Goal: Navigation & Orientation: Find specific page/section

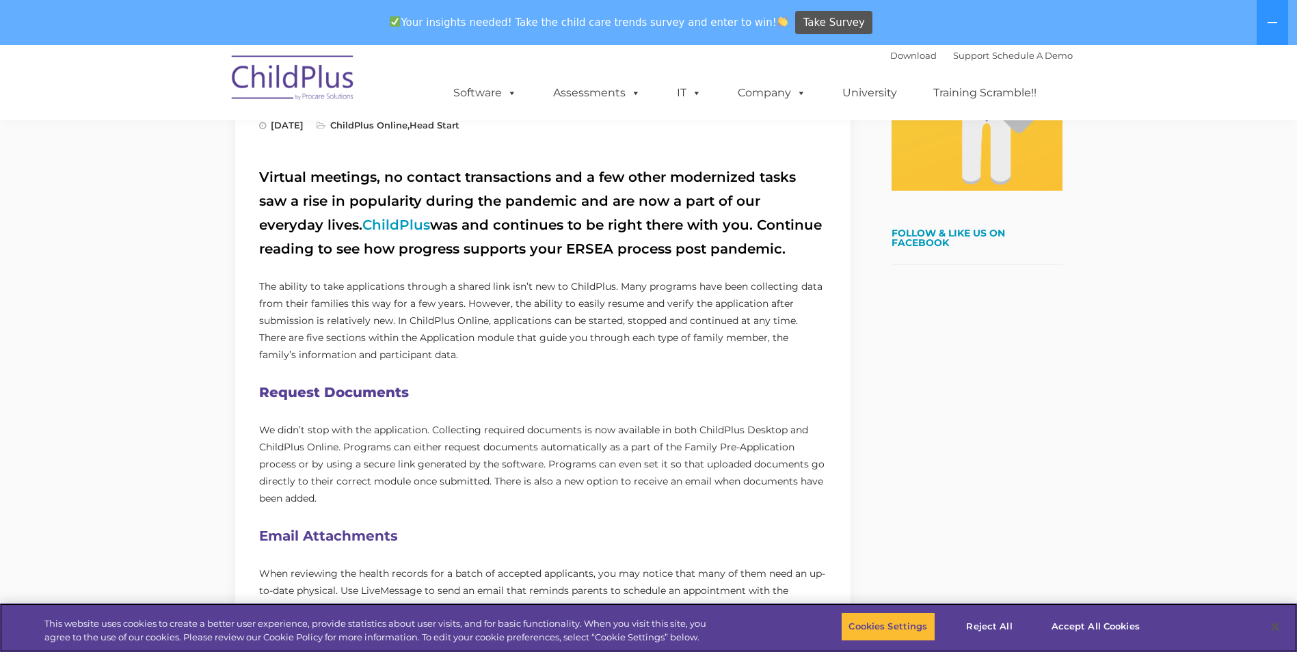
scroll to position [447, 0]
click at [362, 223] on link "ChildPlus" at bounding box center [396, 224] width 68 height 16
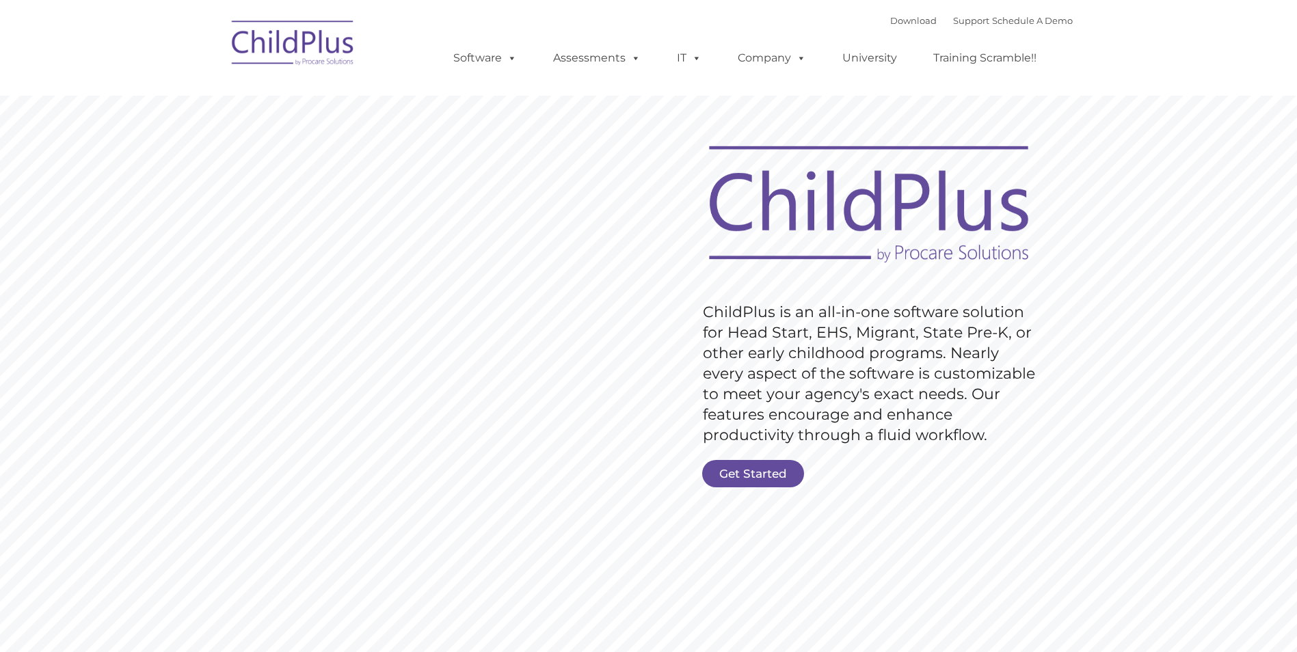
type input ""
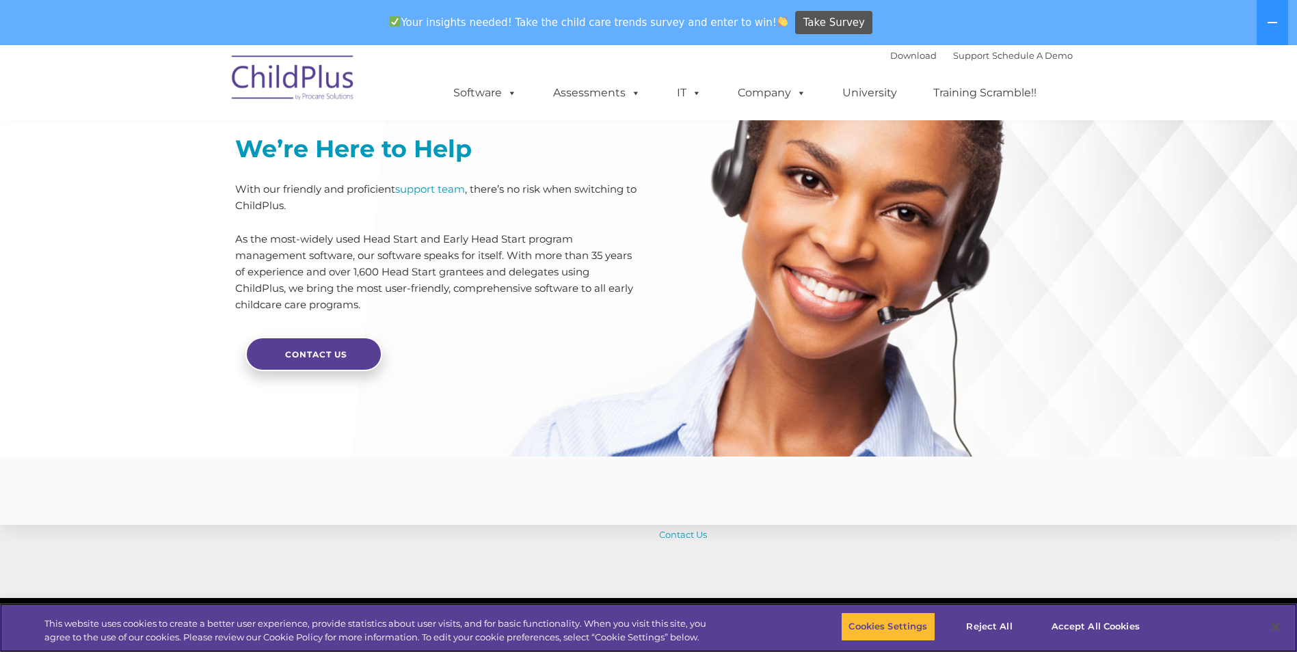
scroll to position [3244, 0]
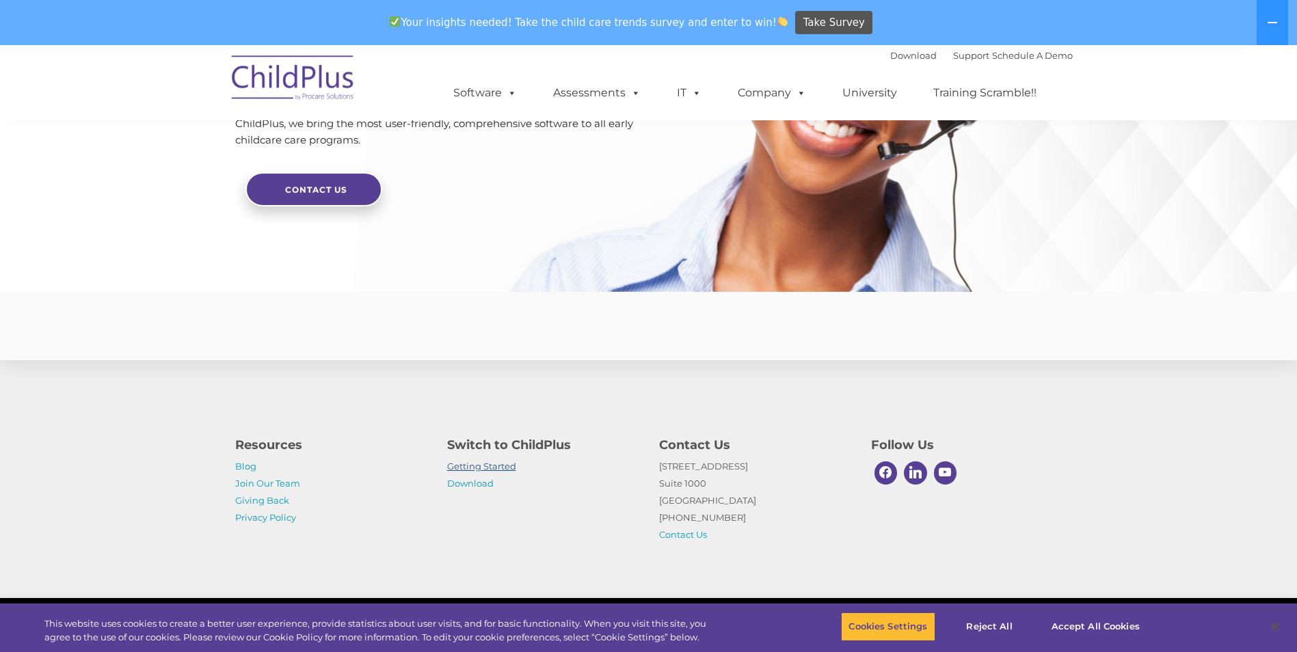
click at [499, 468] on link "Getting Started" at bounding box center [481, 466] width 69 height 11
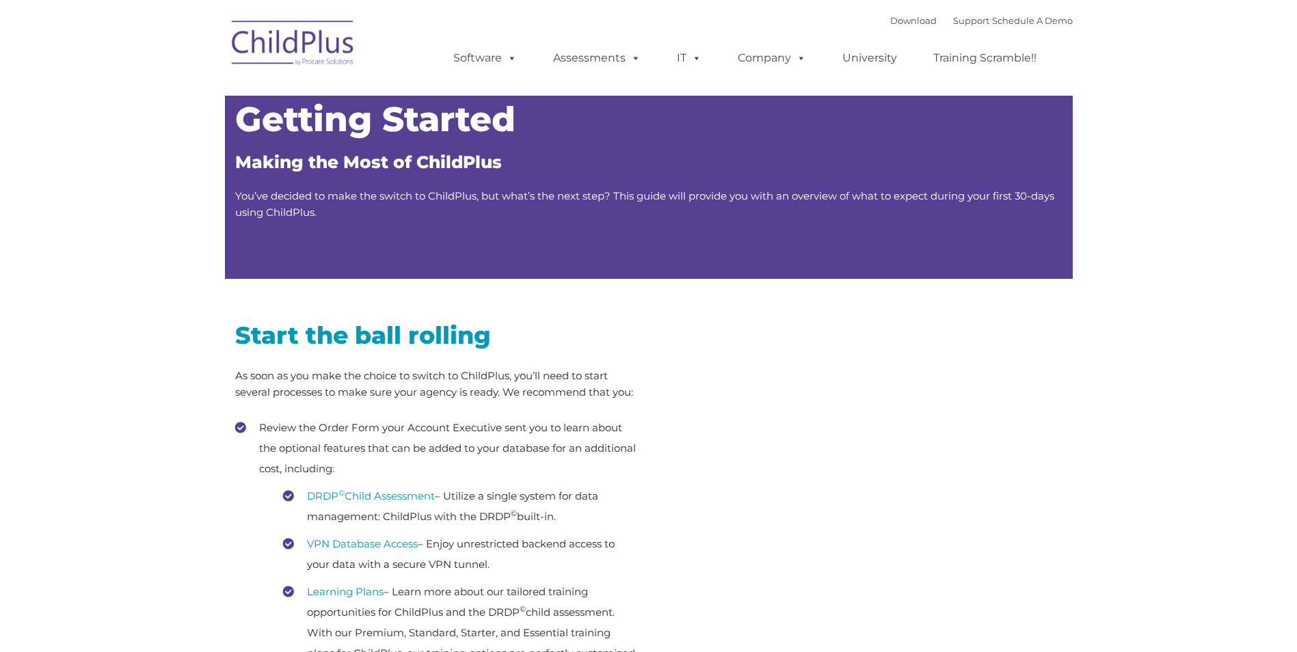
type input ""
